Goal: Task Accomplishment & Management: Manage account settings

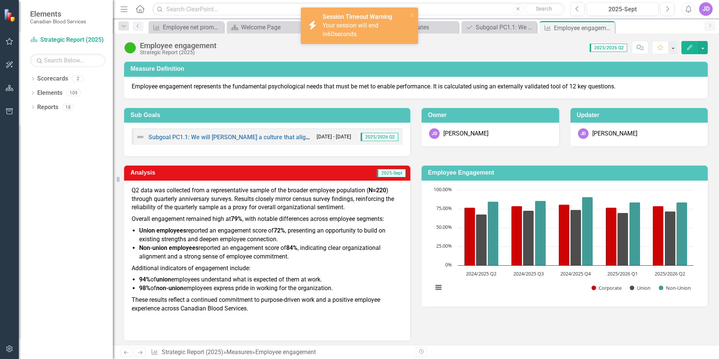
scroll to position [88, 0]
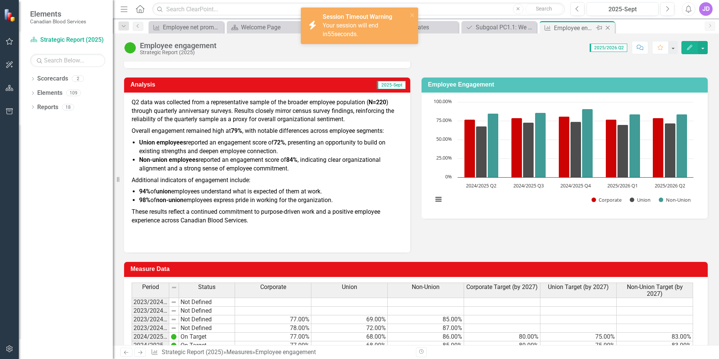
click at [565, 30] on div "Employee engagement" at bounding box center [574, 27] width 40 height 9
click at [608, 29] on icon "Close" at bounding box center [608, 28] width 8 height 6
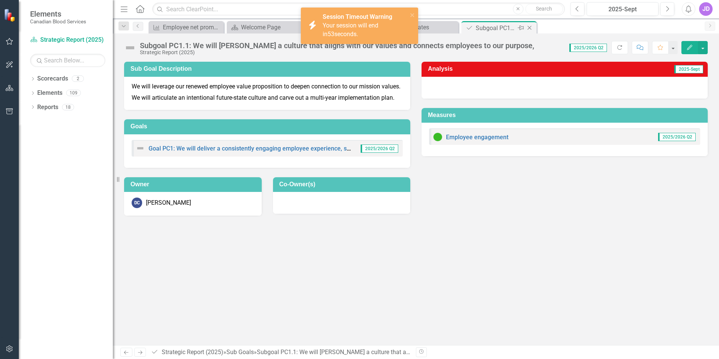
click at [531, 26] on icon "Close" at bounding box center [530, 28] width 8 height 6
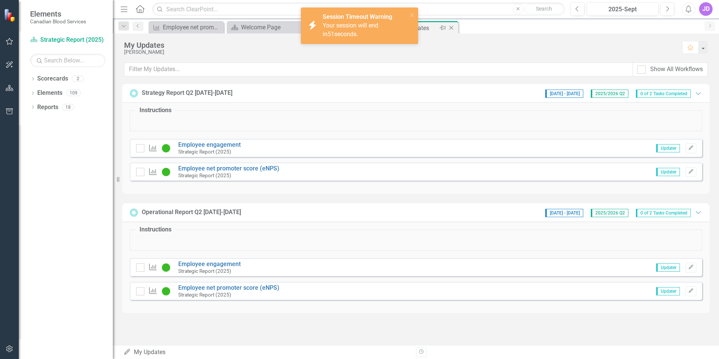
click at [453, 27] on icon "Close" at bounding box center [452, 28] width 8 height 6
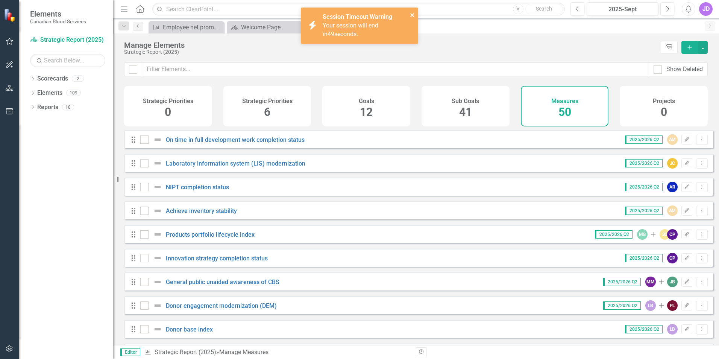
click at [411, 12] on icon "close" at bounding box center [412, 15] width 5 height 6
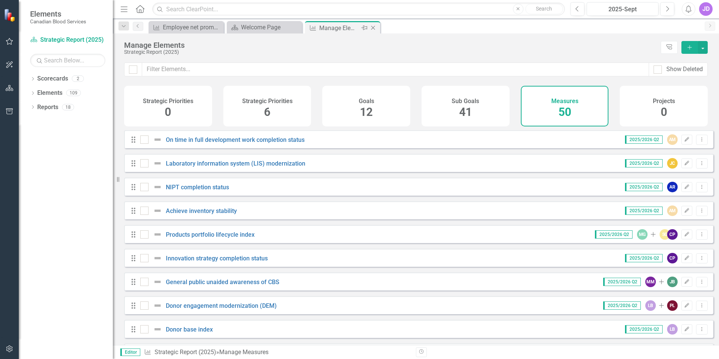
click at [373, 26] on icon "Close" at bounding box center [373, 28] width 8 height 6
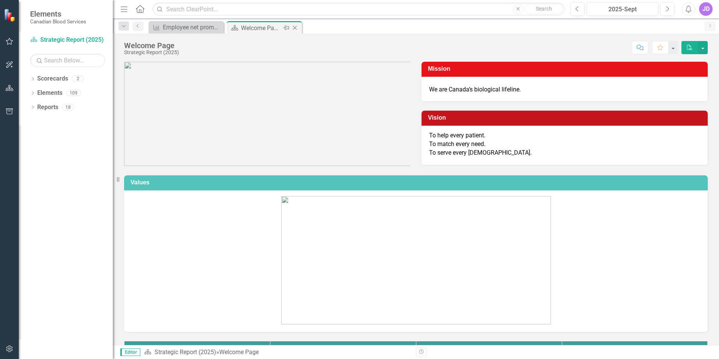
click at [297, 27] on icon "Close" at bounding box center [295, 28] width 8 height 6
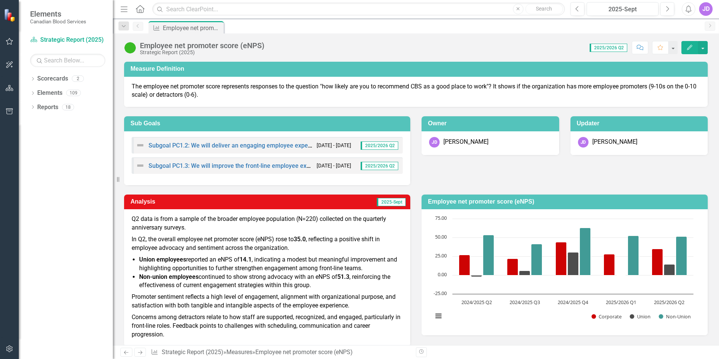
click at [705, 7] on div "JD" at bounding box center [706, 9] width 14 height 14
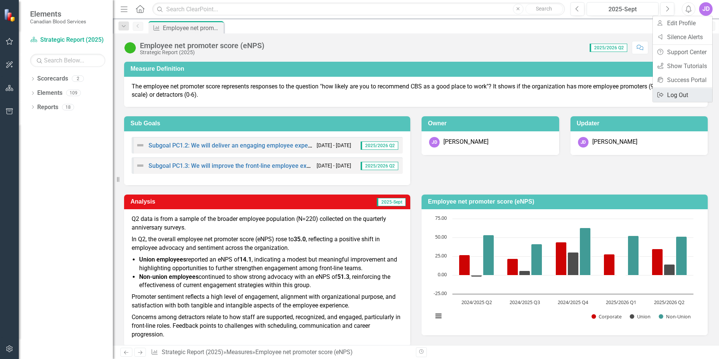
click at [692, 90] on link "Logout Log Out" at bounding box center [682, 95] width 59 height 14
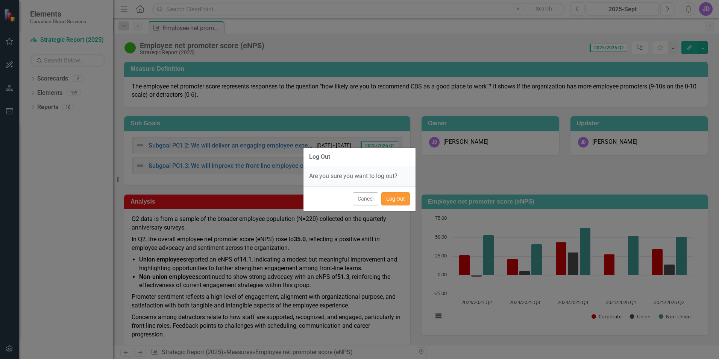
click at [399, 198] on button "Log Out" at bounding box center [396, 198] width 29 height 13
